Goal: Find specific page/section: Find specific page/section

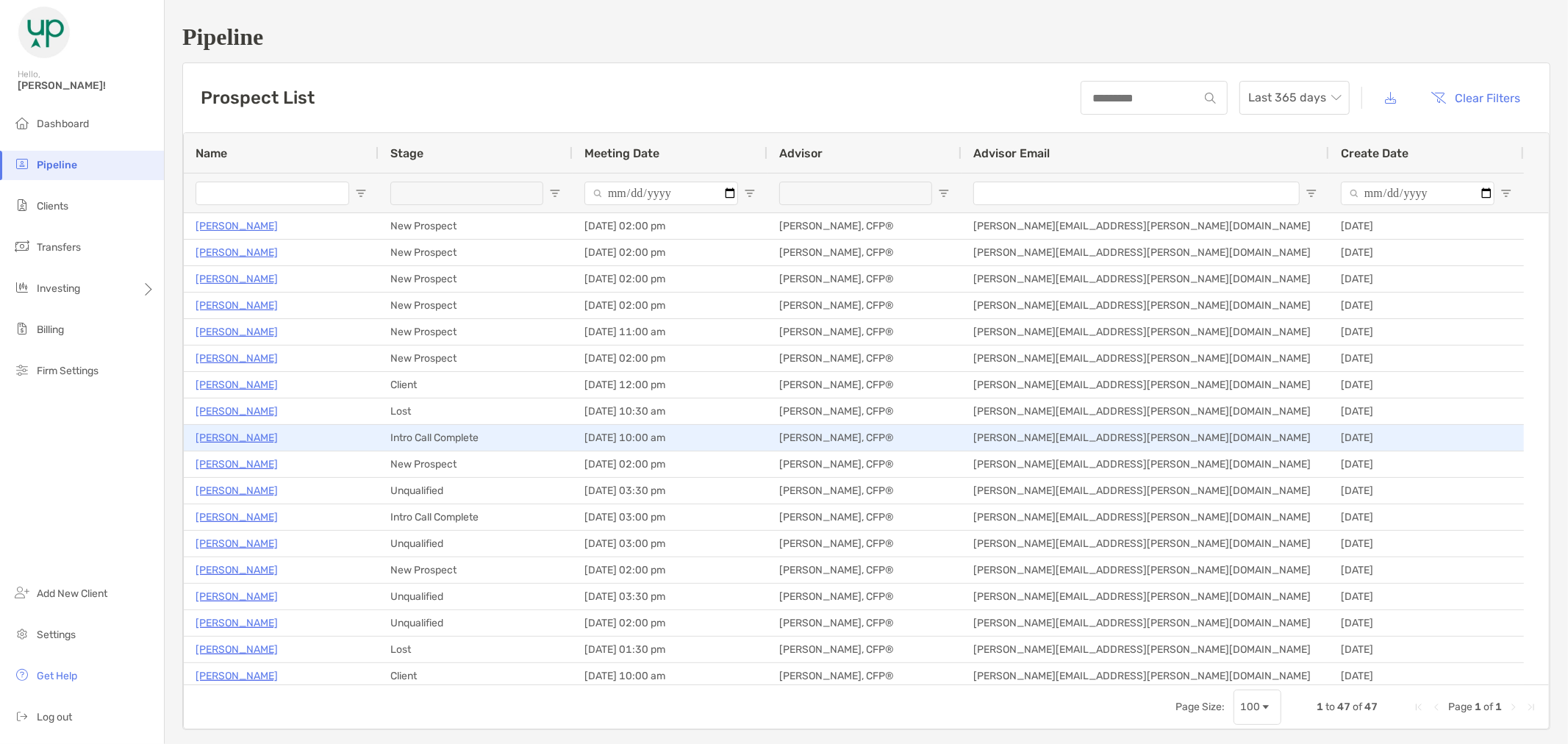
click at [255, 437] on p "[PERSON_NAME]" at bounding box center [236, 437] width 83 height 19
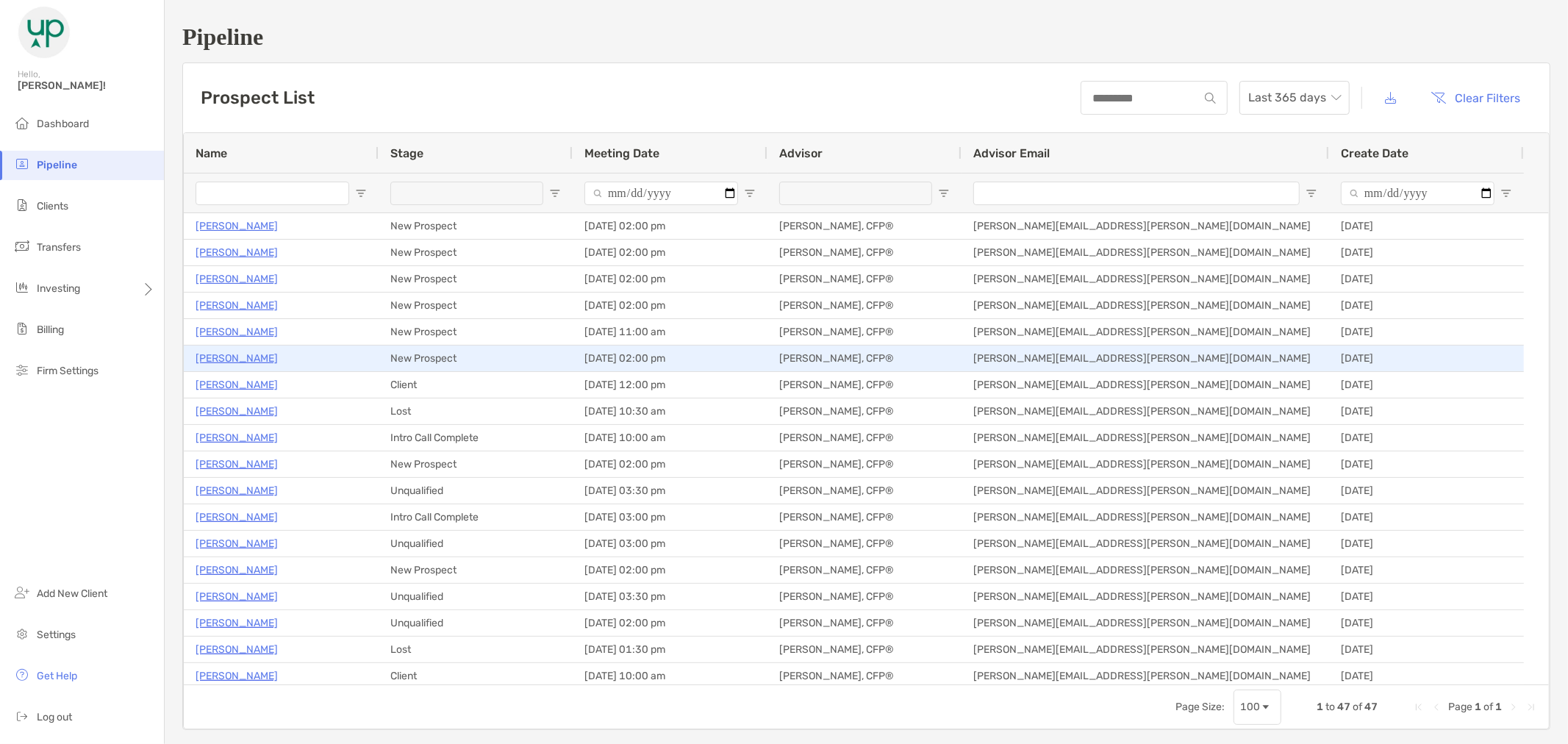
click at [241, 357] on p "Jerry Staley" at bounding box center [236, 359] width 83 height 19
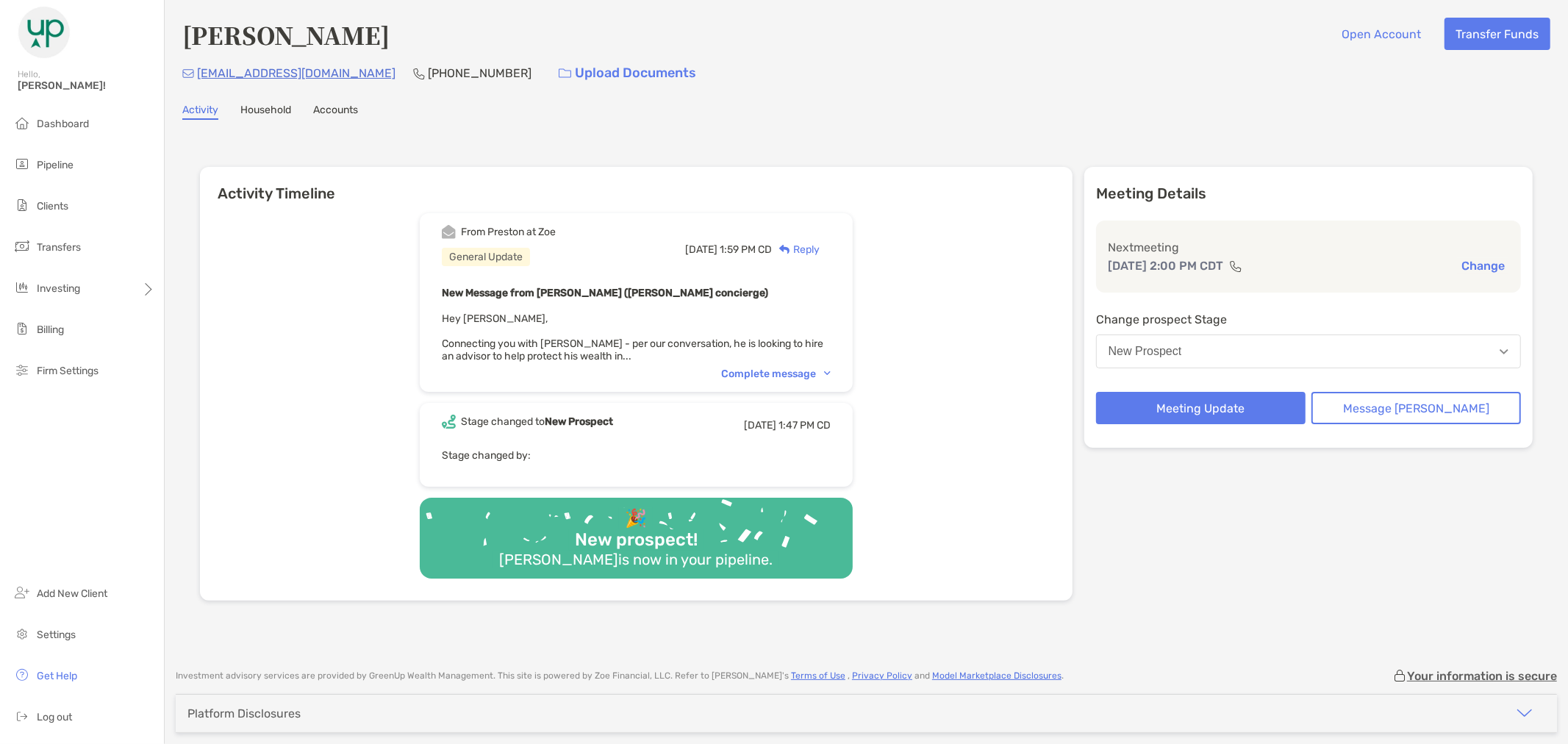
click at [830, 372] on img at bounding box center [827, 373] width 7 height 5
